Goal: Transaction & Acquisition: Purchase product/service

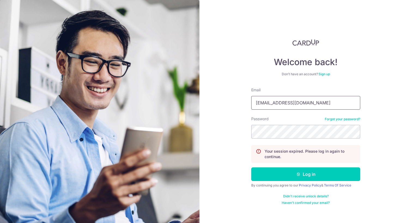
type input "hongkongegglet@gmail.com"
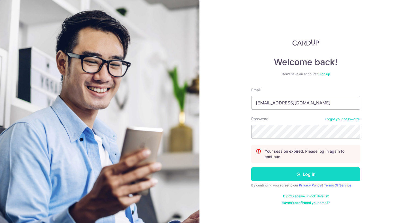
click at [314, 173] on button "Log in" at bounding box center [305, 174] width 109 height 14
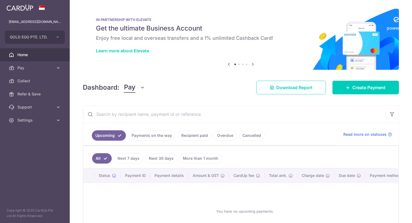
click at [158, 131] on link "Payments on the way" at bounding box center [151, 135] width 47 height 10
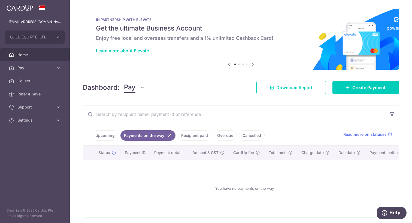
click at [193, 140] on link "Recipient paid" at bounding box center [195, 135] width 34 height 10
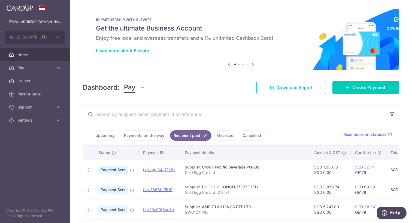
click at [224, 136] on link "Overdue" at bounding box center [225, 135] width 23 height 10
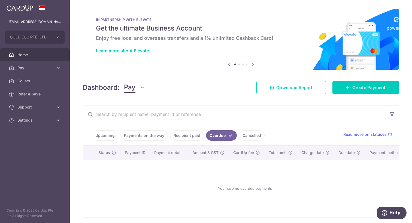
click at [243, 136] on link "Cancelled" at bounding box center [252, 135] width 26 height 10
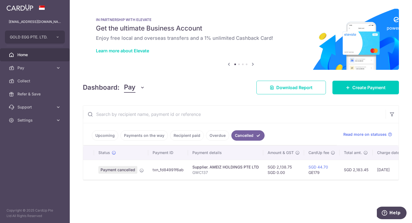
click at [220, 136] on link "Overdue" at bounding box center [217, 135] width 23 height 10
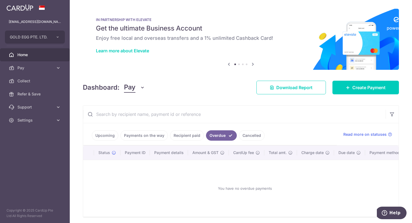
click at [192, 135] on link "Recipient paid" at bounding box center [187, 135] width 34 height 10
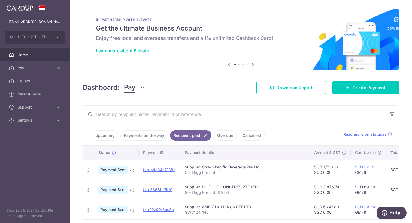
click at [100, 140] on link "Upcoming" at bounding box center [105, 135] width 26 height 10
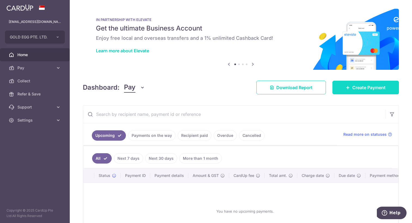
click at [383, 83] on link "Create Payment" at bounding box center [366, 88] width 67 height 14
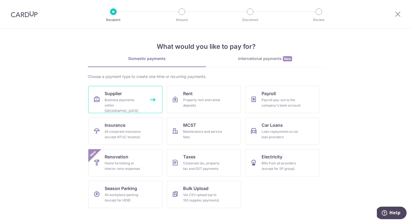
click at [100, 95] on link "Supplier Business payments within Singapore" at bounding box center [125, 99] width 74 height 27
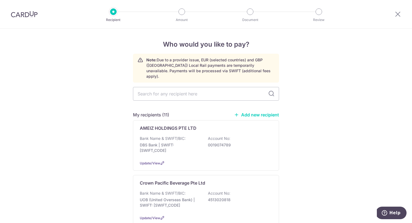
click at [264, 112] on link "Add new recipient" at bounding box center [256, 114] width 45 height 5
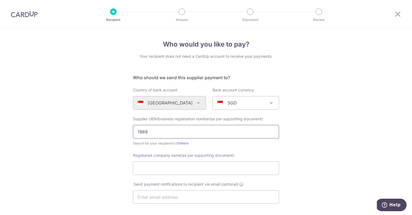
click at [185, 130] on input "1969" at bounding box center [206, 132] width 146 height 14
type input "196900017H"
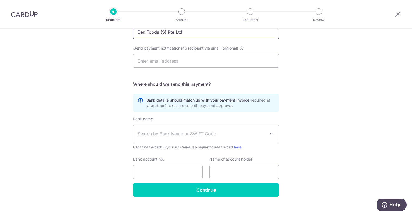
scroll to position [136, 0]
type input "Ben Foods (S) Pte Ltd"
click at [215, 137] on span "Search by Bank Name or SWIFT Code" at bounding box center [202, 134] width 128 height 7
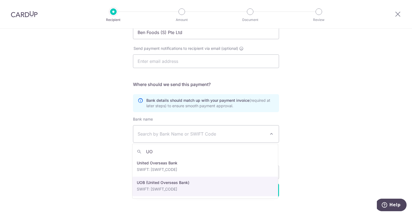
type input "UO"
select select "18"
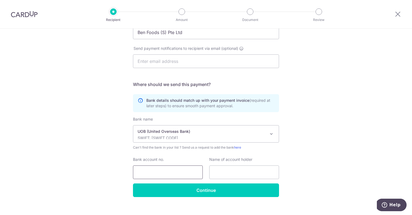
click at [191, 174] on input "Bank account no." at bounding box center [168, 173] width 70 height 14
type input "9173440037"
click at [228, 169] on input "text" at bounding box center [244, 173] width 70 height 14
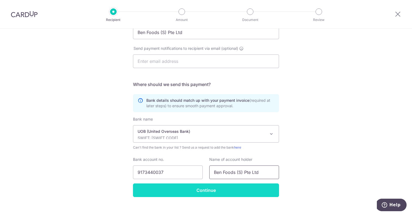
type input "Ben Foods (S) Pte Ltd"
click at [224, 194] on input "Continue" at bounding box center [206, 191] width 146 height 14
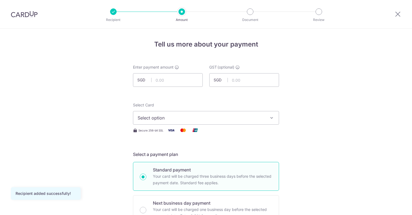
click at [172, 82] on input "text" at bounding box center [168, 80] width 70 height 14
type input "434.92"
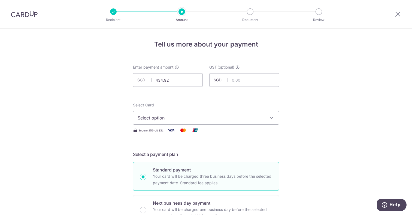
click at [180, 115] on span "Select option" at bounding box center [201, 118] width 127 height 7
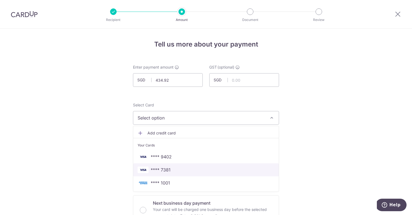
click at [179, 168] on span "**** 7381" at bounding box center [206, 170] width 137 height 7
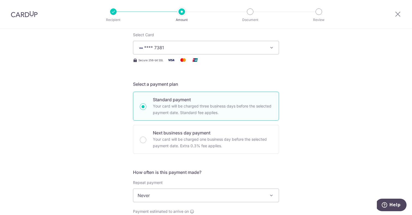
scroll to position [79, 0]
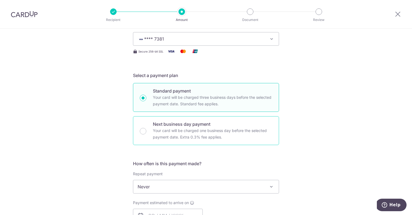
click at [185, 130] on p "Your card will be charged one business day before the selected payment date. Ex…" at bounding box center [212, 134] width 119 height 13
click at [146, 130] on input "Next business day payment Your card will be charged one business day before the…" at bounding box center [143, 131] width 7 height 7
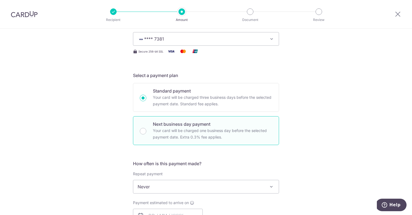
radio input "false"
radio input "true"
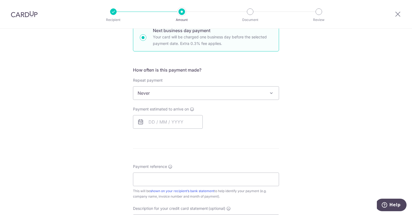
scroll to position [173, 0]
click at [149, 124] on input "text" at bounding box center [168, 122] width 70 height 14
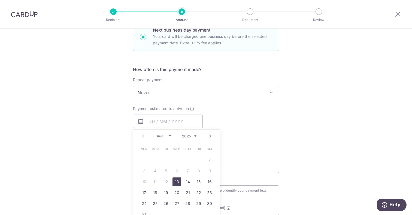
click at [176, 182] on link "13" at bounding box center [177, 182] width 9 height 9
type input "13/08/2025"
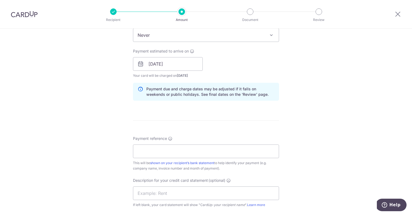
scroll to position [239, 0]
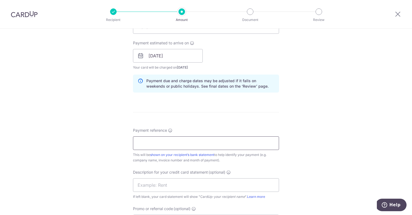
click at [264, 145] on input "Payment reference" at bounding box center [206, 144] width 146 height 14
type input "T"
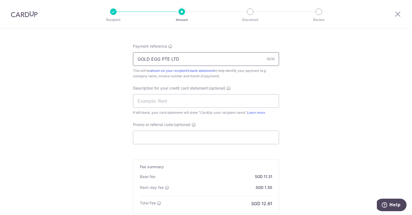
scroll to position [326, 0]
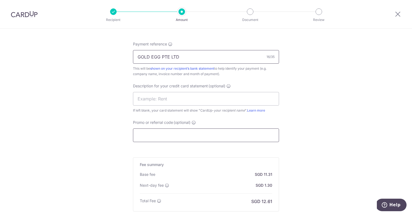
type input "GOLD EGG PTE LTD"
click at [194, 129] on input "Promo or referral code (optional)" at bounding box center [206, 136] width 146 height 14
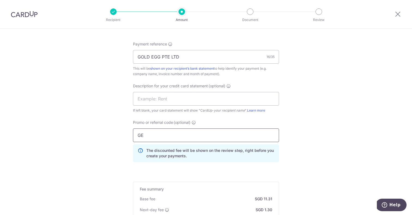
type input "GE179"
click at [88, 193] on div "Tell us more about your payment Enter payment amount SGD 434.92 434.92 GST (opt…" at bounding box center [206, 4] width 412 height 603
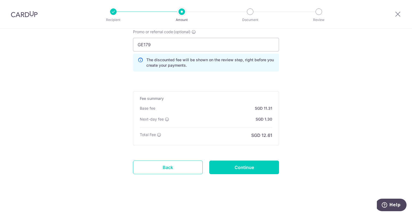
scroll to position [416, 0]
click at [274, 172] on input "Continue" at bounding box center [244, 168] width 70 height 14
type input "Create Schedule"
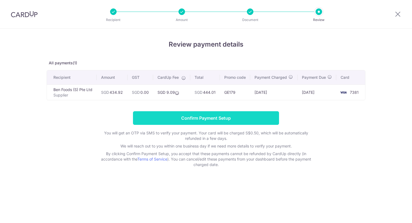
click at [232, 124] on input "Confirm Payment Setup" at bounding box center [206, 118] width 146 height 14
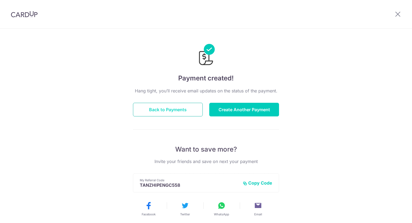
click at [194, 111] on button "Back to Payments" at bounding box center [168, 110] width 70 height 14
